Goal: Navigation & Orientation: Understand site structure

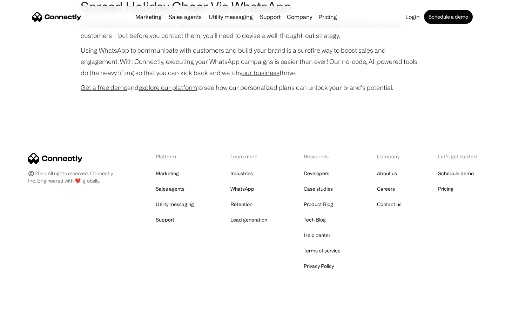
scroll to position [1441, 0]
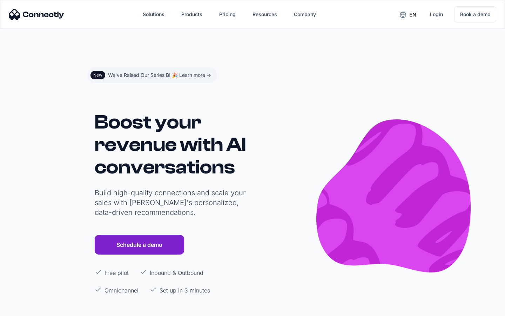
scroll to position [4199, 0]
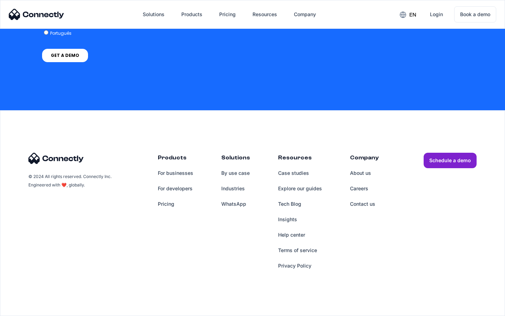
scroll to position [525, 0]
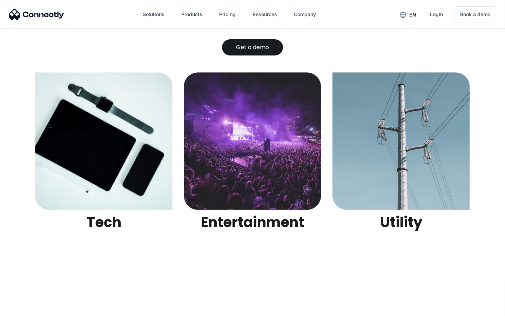
scroll to position [2212, 0]
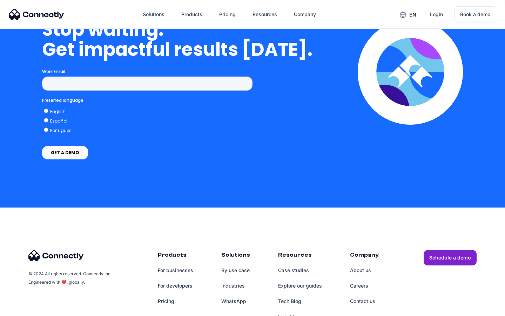
scroll to position [2039, 0]
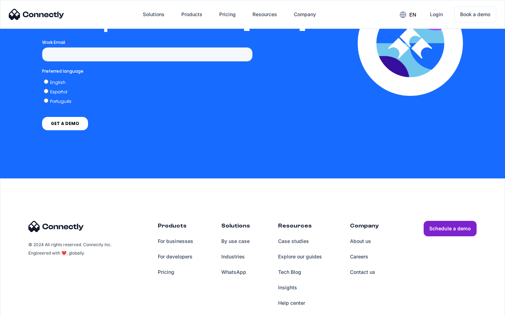
scroll to position [1533, 0]
